Goal: Transaction & Acquisition: Purchase product/service

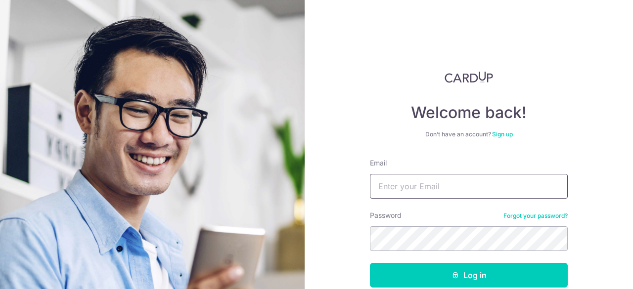
type input "daredaniel@gmail.com"
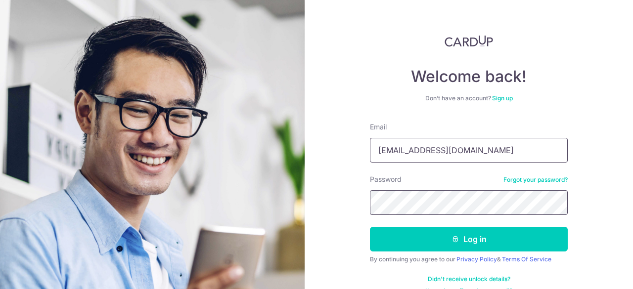
scroll to position [49, 0]
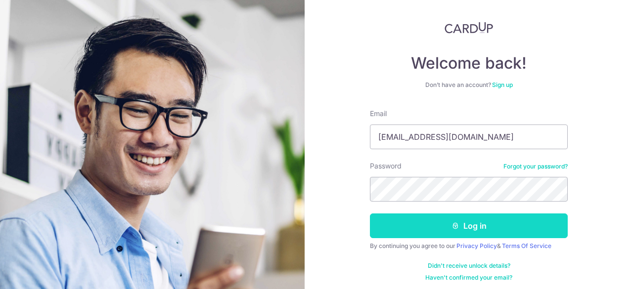
click at [516, 229] on button "Log in" at bounding box center [469, 226] width 198 height 25
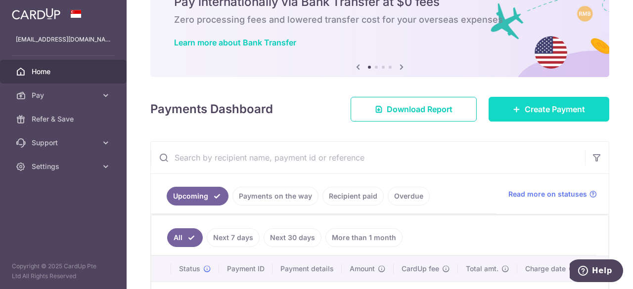
click at [506, 107] on link "Create Payment" at bounding box center [548, 109] width 121 height 25
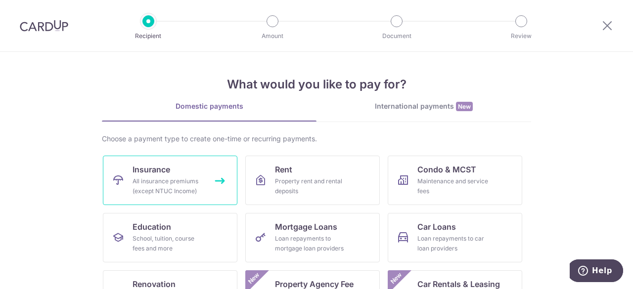
click at [175, 176] on div "All insurance premiums (except NTUC Income)" at bounding box center [167, 186] width 71 height 20
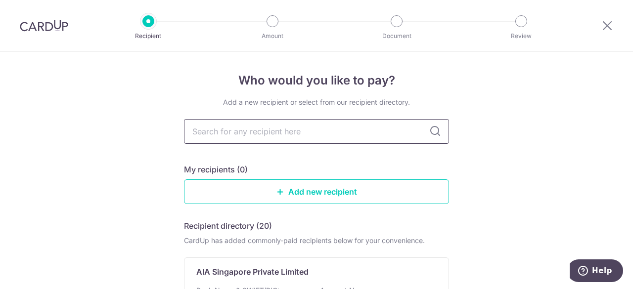
click at [350, 132] on input "text" at bounding box center [316, 131] width 265 height 25
type input "AIA"
click at [344, 127] on input "AIA" at bounding box center [316, 131] width 265 height 25
click at [254, 127] on input "AIA" at bounding box center [316, 131] width 265 height 25
type input "A"
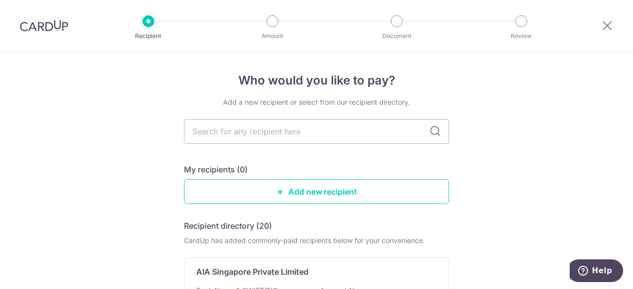
click at [429, 133] on icon at bounding box center [435, 132] width 12 height 12
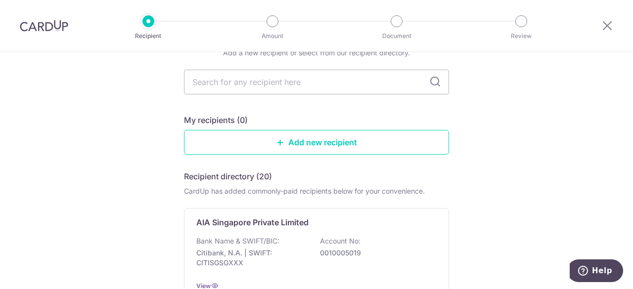
click at [430, 83] on icon at bounding box center [435, 82] width 12 height 12
click at [325, 90] on input "text" at bounding box center [316, 82] width 265 height 25
type input "AIA"
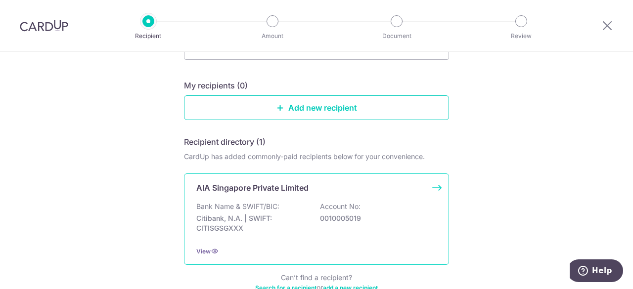
scroll to position [99, 0]
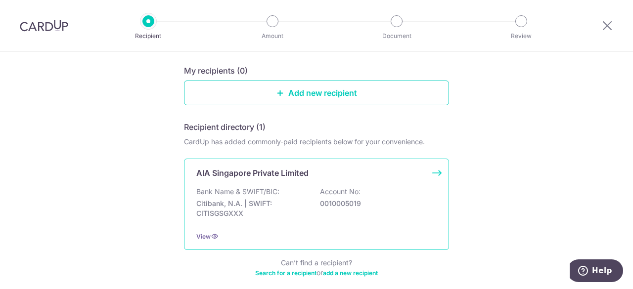
click at [255, 220] on div "Bank Name & SWIFT/BIC: Citibank, N.A. | SWIFT: CITISGSGXXX Account No: 00100050…" at bounding box center [316, 205] width 240 height 37
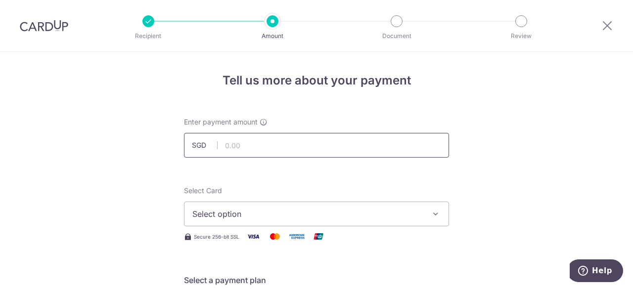
click at [247, 141] on input "text" at bounding box center [316, 145] width 265 height 25
type input "36,000.00"
click at [234, 209] on span "Select option" at bounding box center [307, 214] width 230 height 12
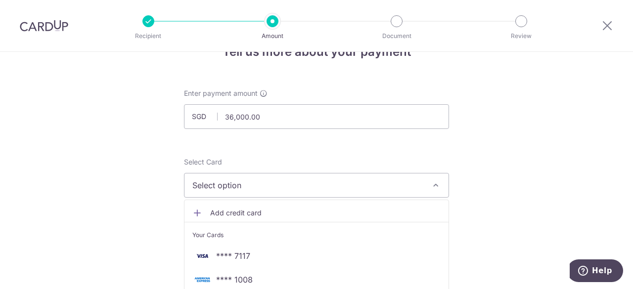
scroll to position [49, 0]
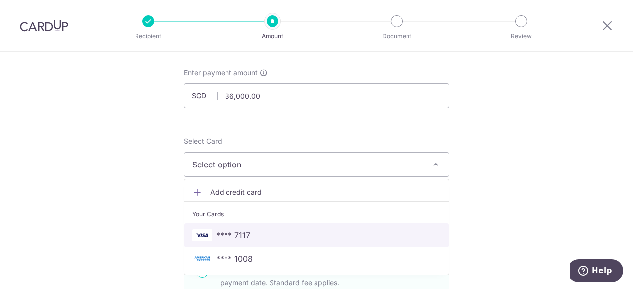
click at [237, 229] on span "**** 7117" at bounding box center [233, 235] width 34 height 12
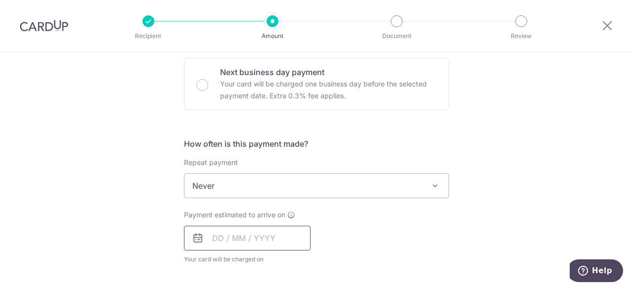
scroll to position [346, 0]
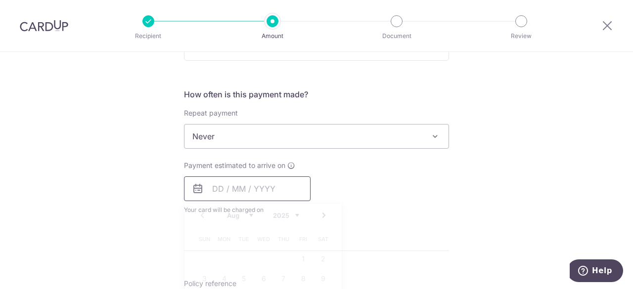
click at [213, 190] on input "text" at bounding box center [247, 188] width 127 height 25
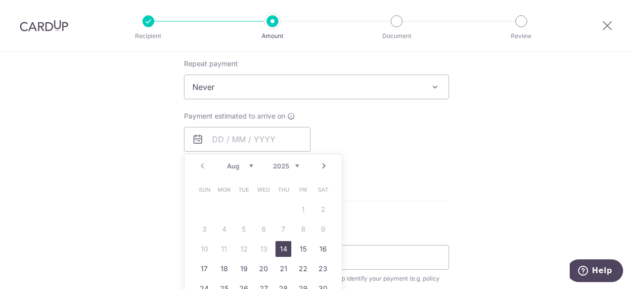
click at [284, 247] on link "14" at bounding box center [283, 249] width 16 height 16
type input "[DATE]"
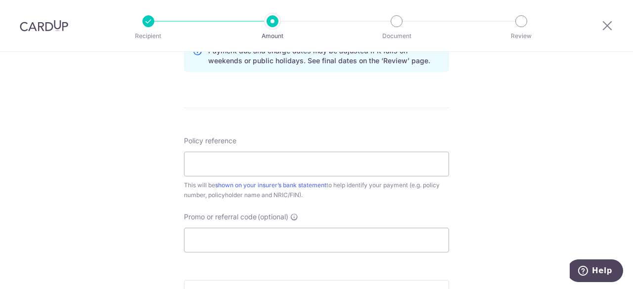
scroll to position [544, 0]
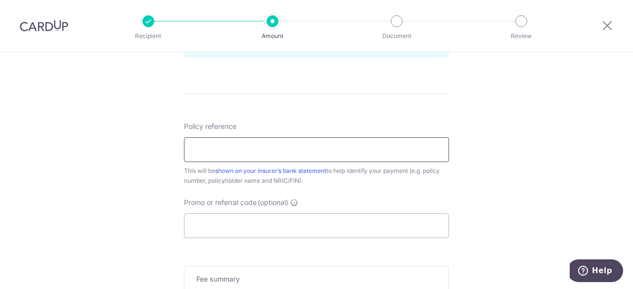
click at [232, 146] on input "Policy reference" at bounding box center [316, 149] width 265 height 25
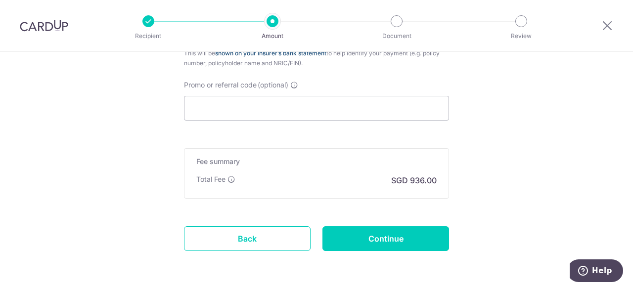
scroll to position [692, 0]
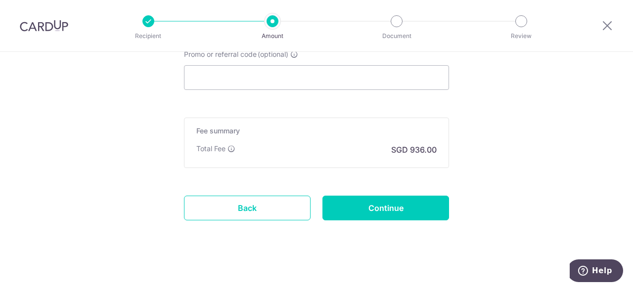
type input "U127687791"
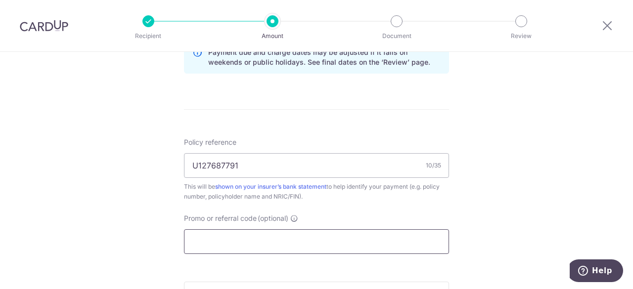
scroll to position [544, 0]
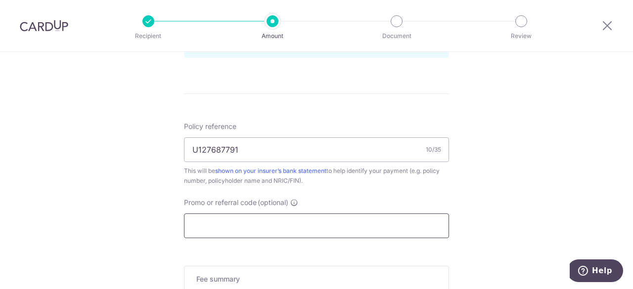
click at [244, 218] on input "Promo or referral code (optional)" at bounding box center [316, 226] width 265 height 25
paste input "OFF225"
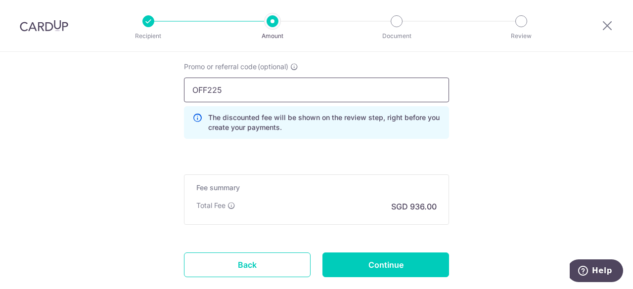
scroll to position [692, 0]
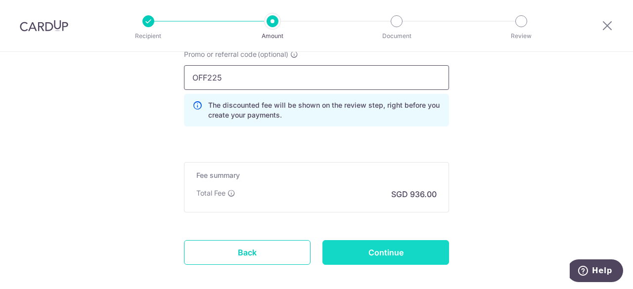
type input "OFF225"
click at [410, 253] on input "Continue" at bounding box center [385, 252] width 127 height 25
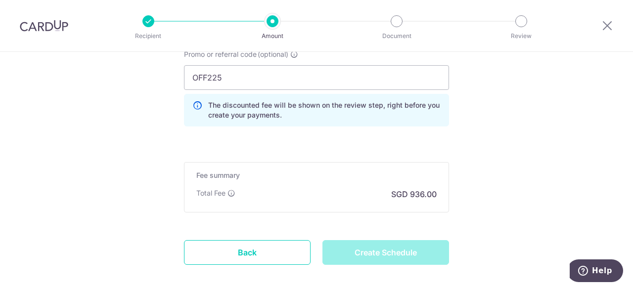
type input "Create Schedule"
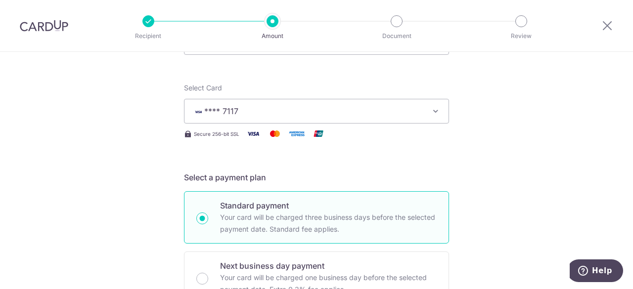
scroll to position [0, 0]
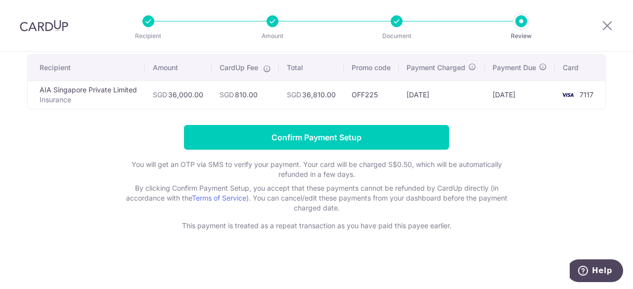
drag, startPoint x: 588, startPoint y: 174, endPoint x: 565, endPoint y: 173, distance: 23.3
click at [588, 174] on form "Confirm Payment Setup You will get an OTP via SMS to verify your payment. Your …" at bounding box center [316, 178] width 578 height 106
